Goal: Information Seeking & Learning: Learn about a topic

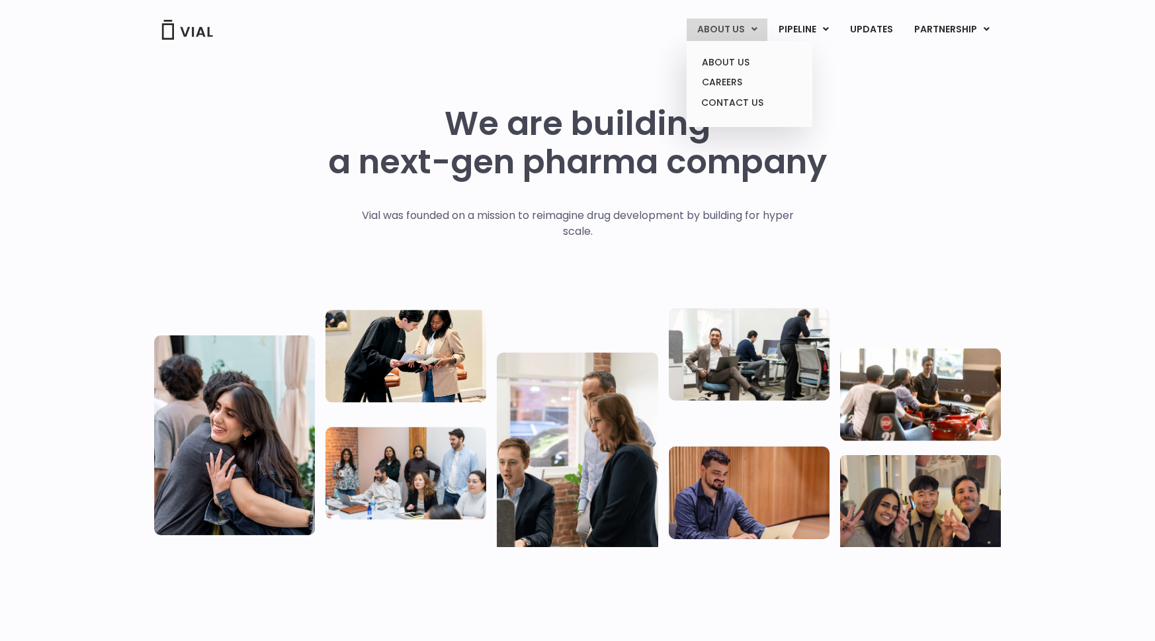
click at [724, 29] on link "ABOUT US" at bounding box center [727, 30] width 81 height 22
click at [726, 64] on link "ABOUT US" at bounding box center [749, 62] width 116 height 21
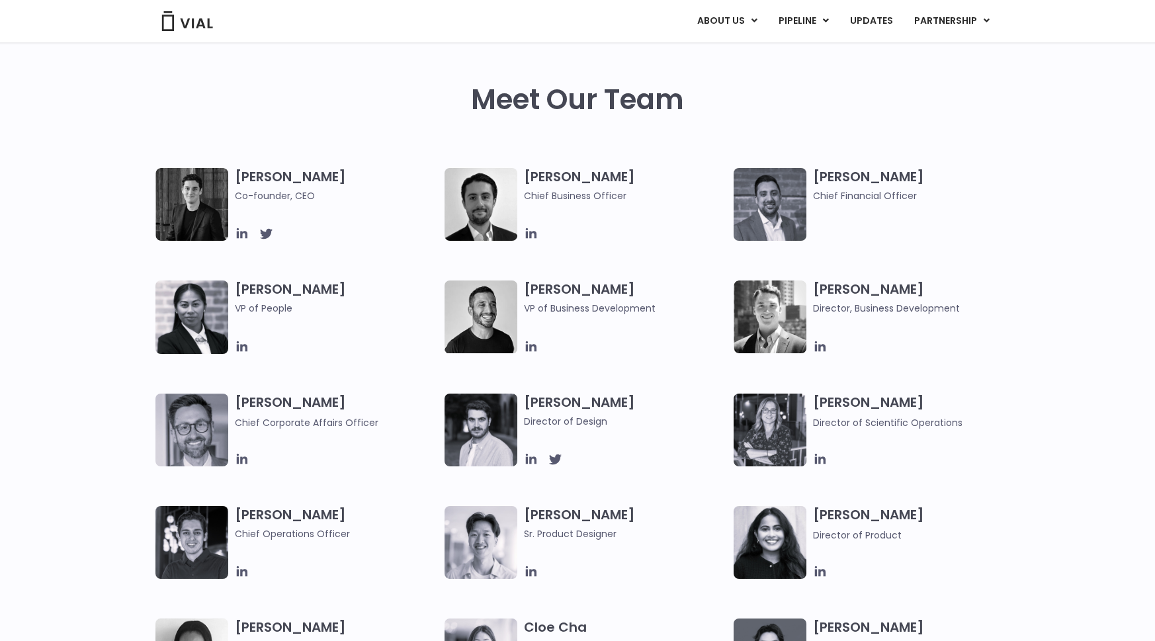
scroll to position [602, 0]
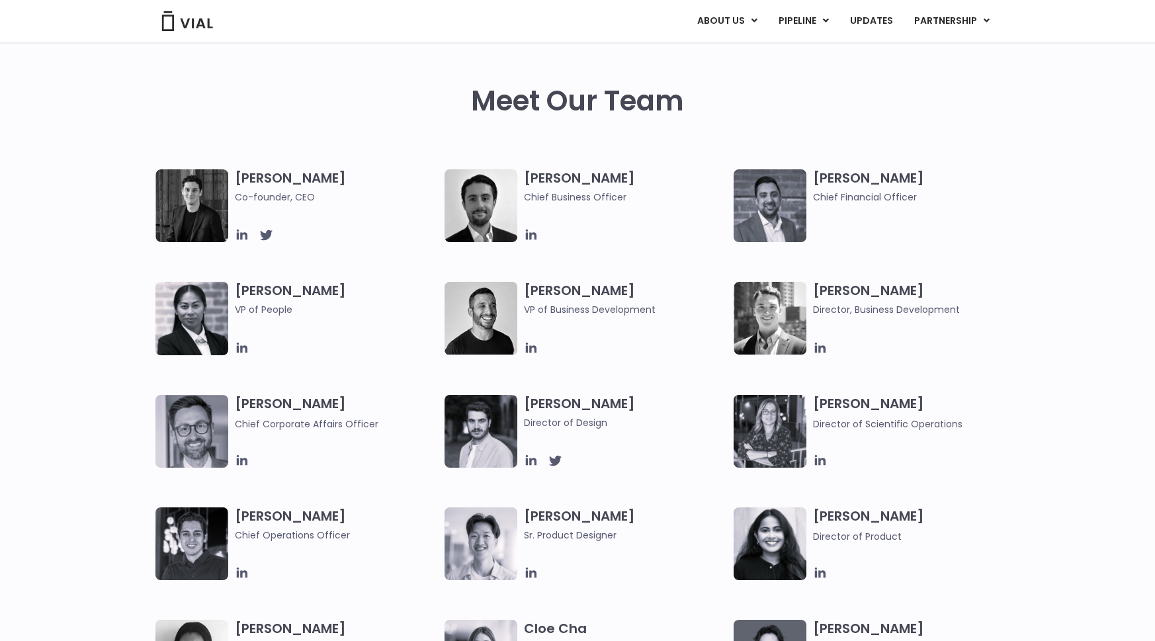
click at [781, 204] on img at bounding box center [770, 205] width 73 height 73
click at [848, 175] on h3 "Samir Meghji Chief Financial Officer" at bounding box center [914, 186] width 203 height 35
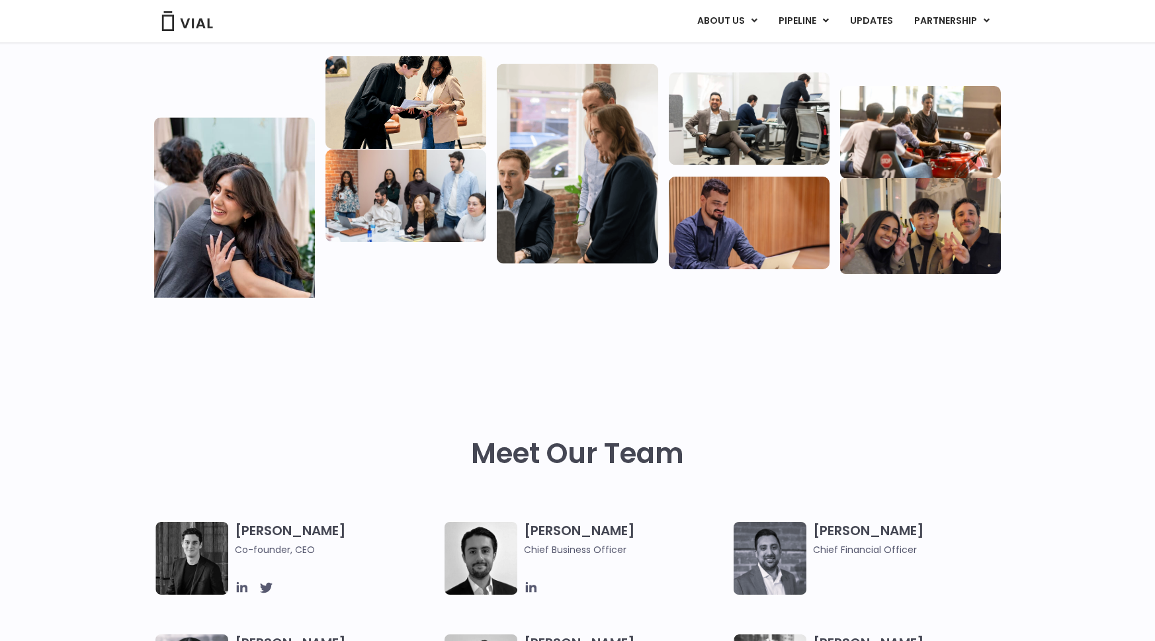
scroll to position [0, 0]
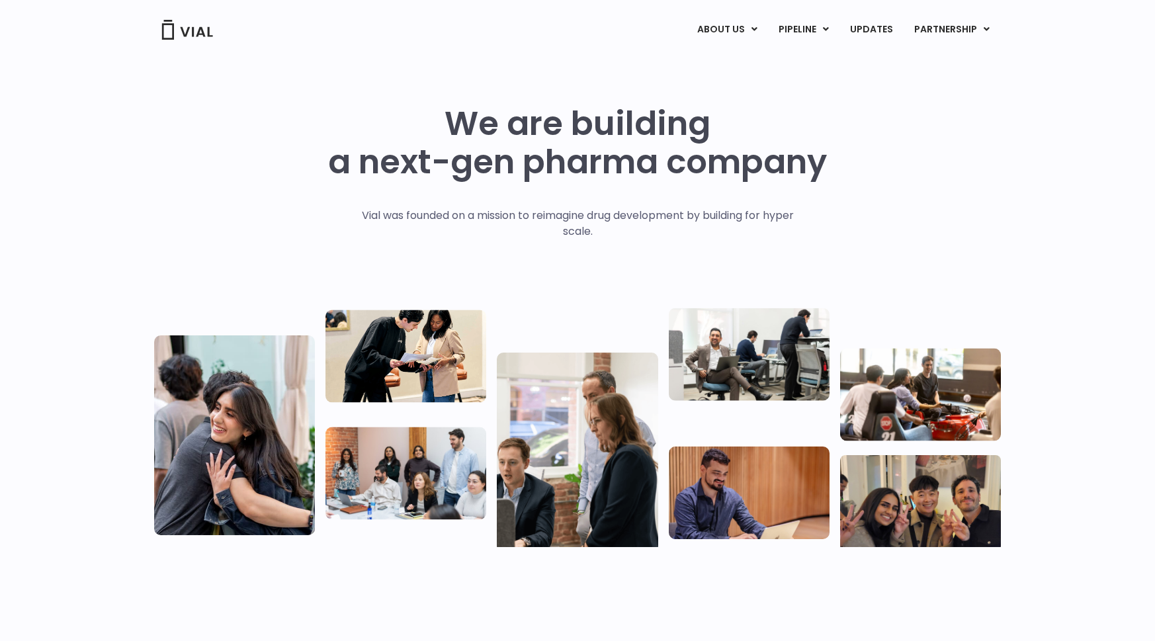
click at [312, 74] on div "We are building a next-gen pharma company Vial was founded on a mission to reim…" at bounding box center [577, 320] width 847 height 529
